Goal: Obtain resource: Download file/media

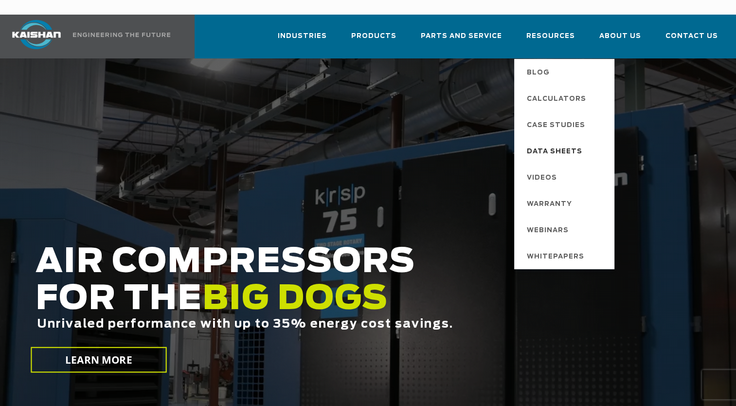
click at [557, 143] on span "Data Sheets" at bounding box center [554, 151] width 55 height 17
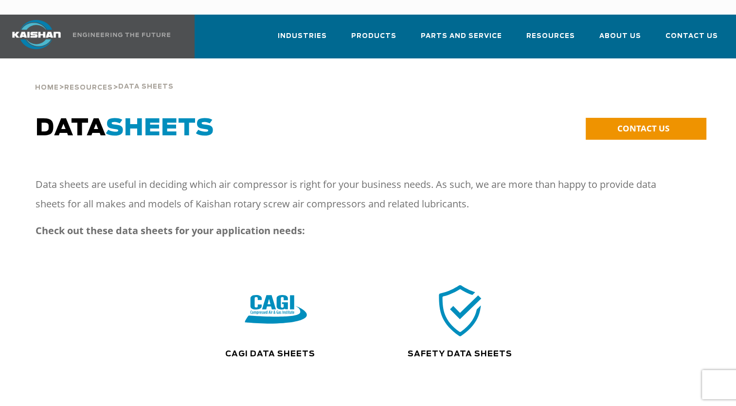
click at [258, 298] on img at bounding box center [276, 310] width 62 height 63
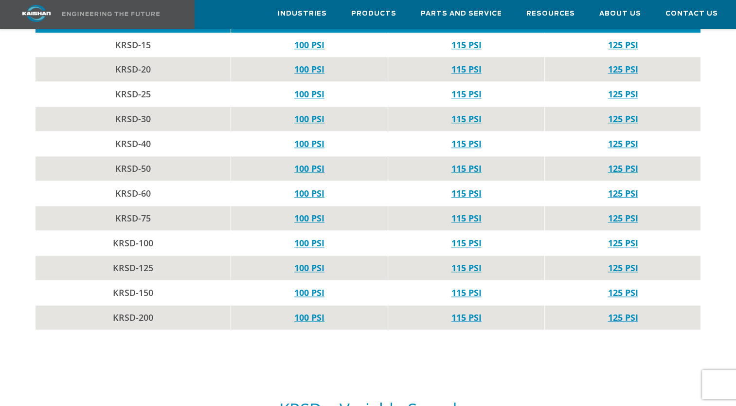
scroll to position [1070, 0]
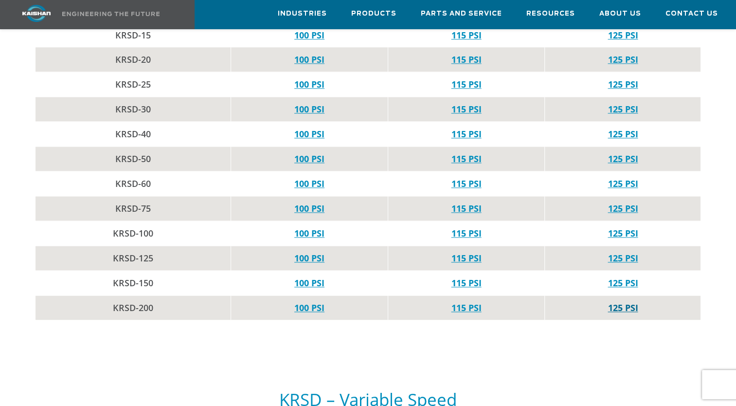
click at [626, 302] on link "125 PSI" at bounding box center [623, 308] width 30 height 12
